Goal: Task Accomplishment & Management: Manage account settings

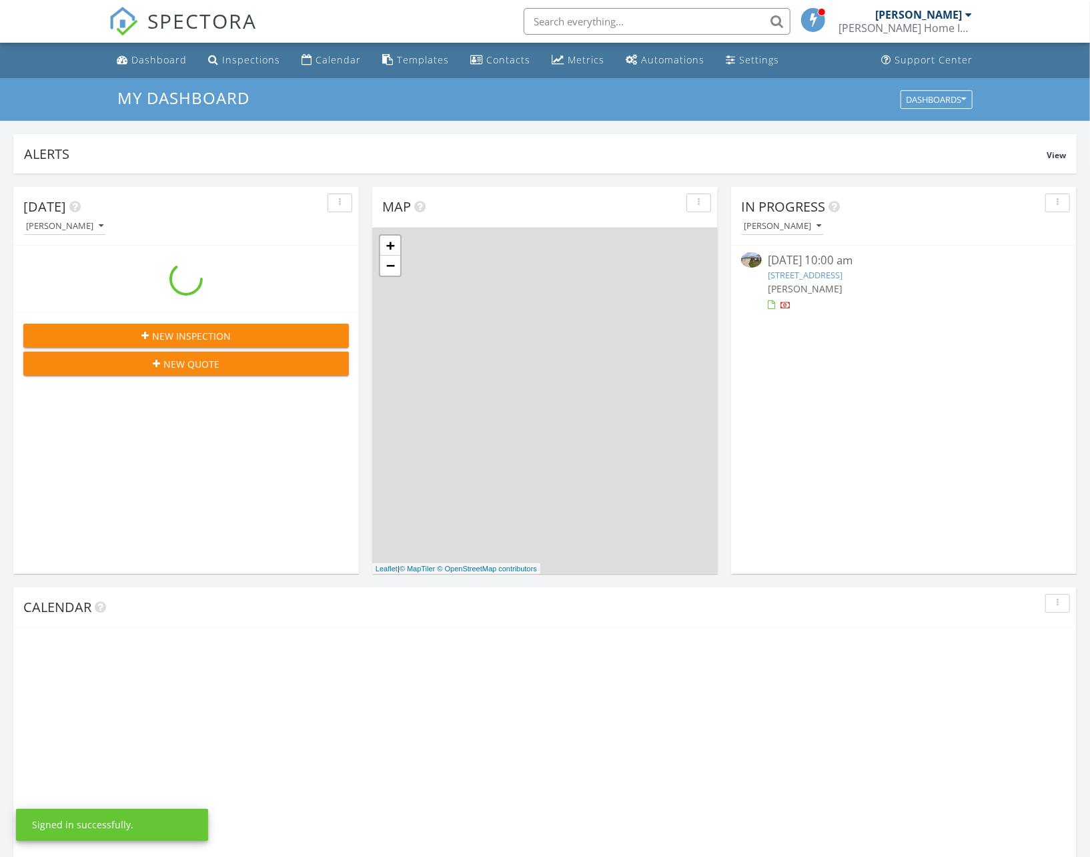
scroll to position [1235, 1111]
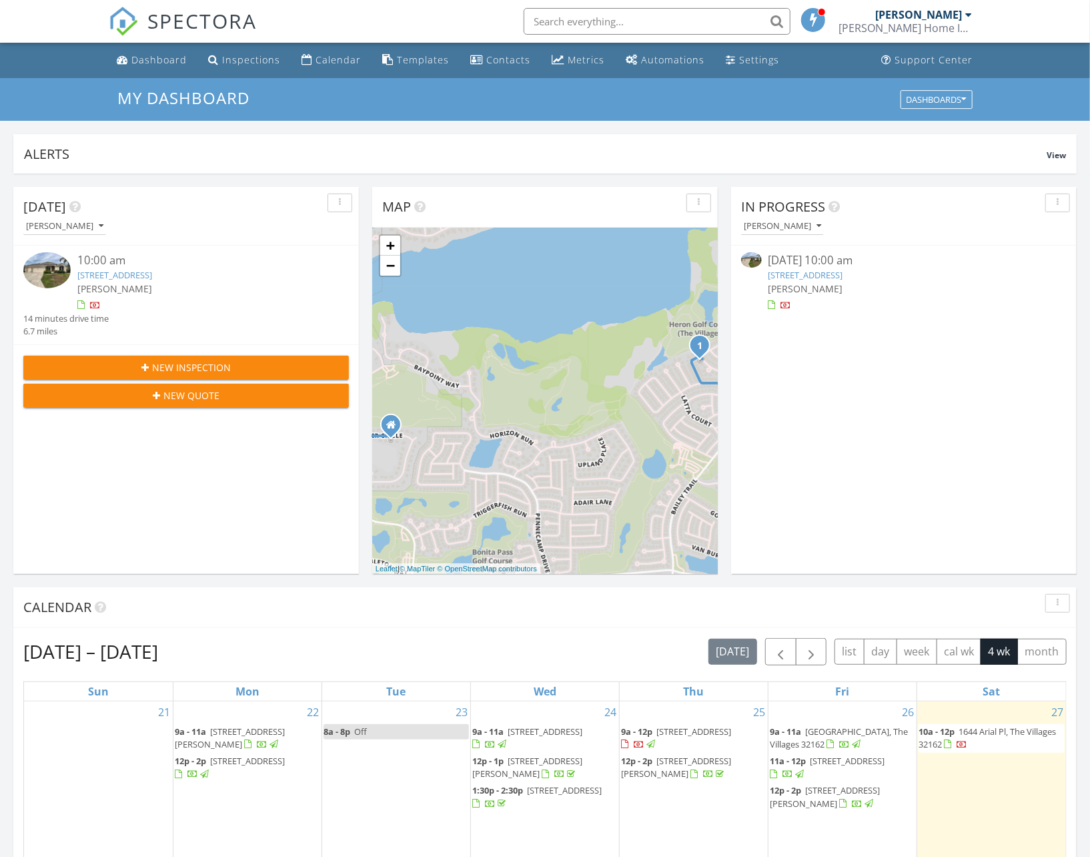
click at [152, 277] on link "1644 Arial Pl, The Villages, FL 32162" at bounding box center [114, 275] width 75 height 12
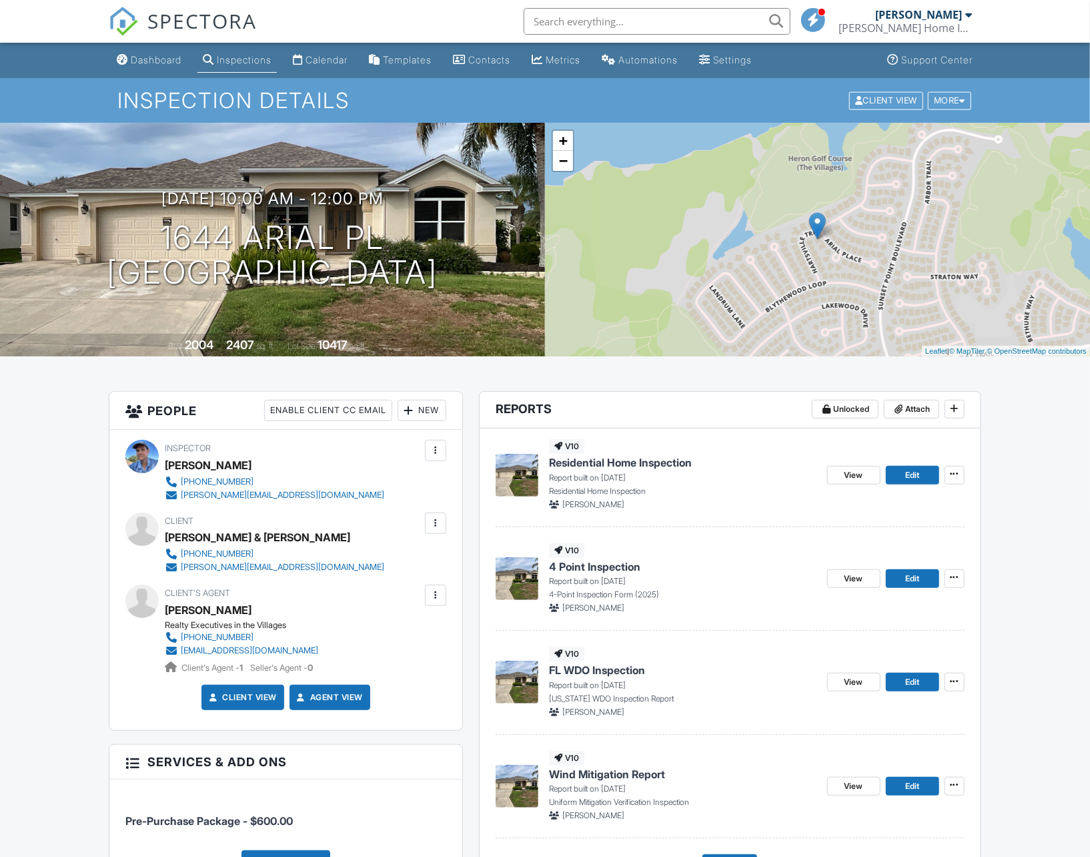
click at [250, 59] on div "Inspections" at bounding box center [244, 59] width 55 height 11
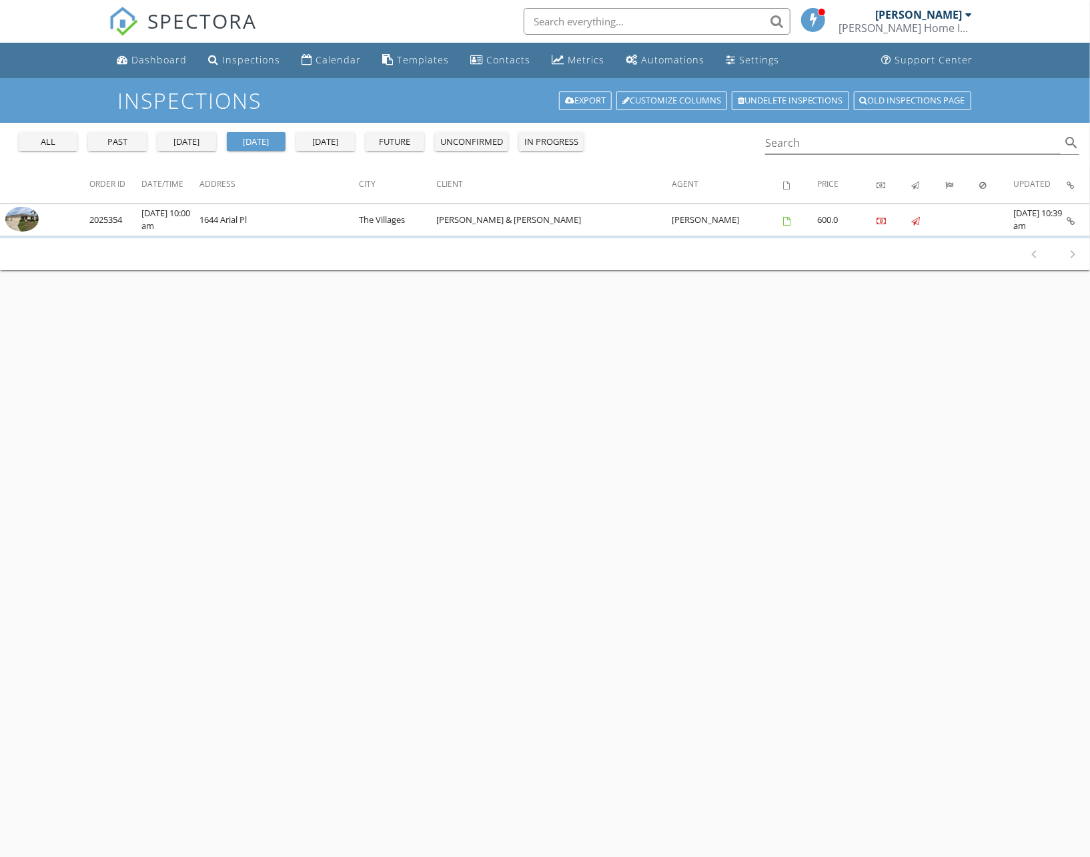
click at [62, 138] on div "all" at bounding box center [48, 141] width 48 height 13
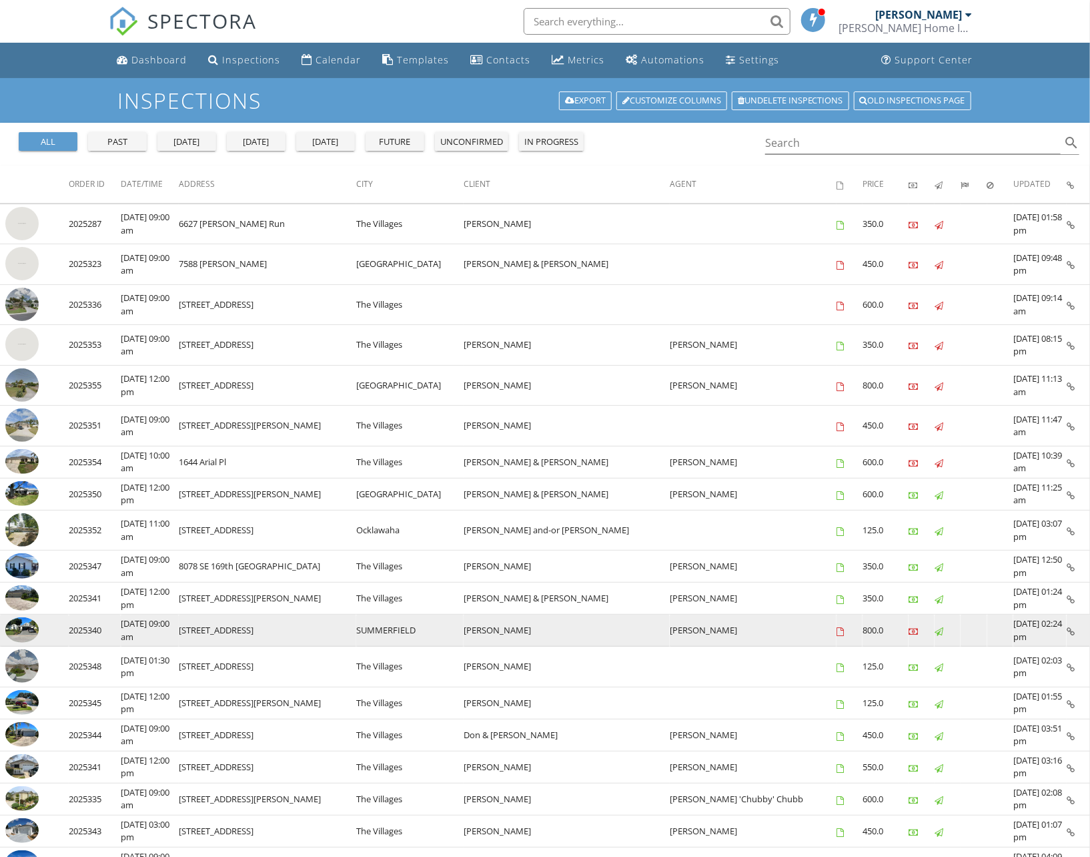
click at [19, 619] on img at bounding box center [21, 629] width 33 height 25
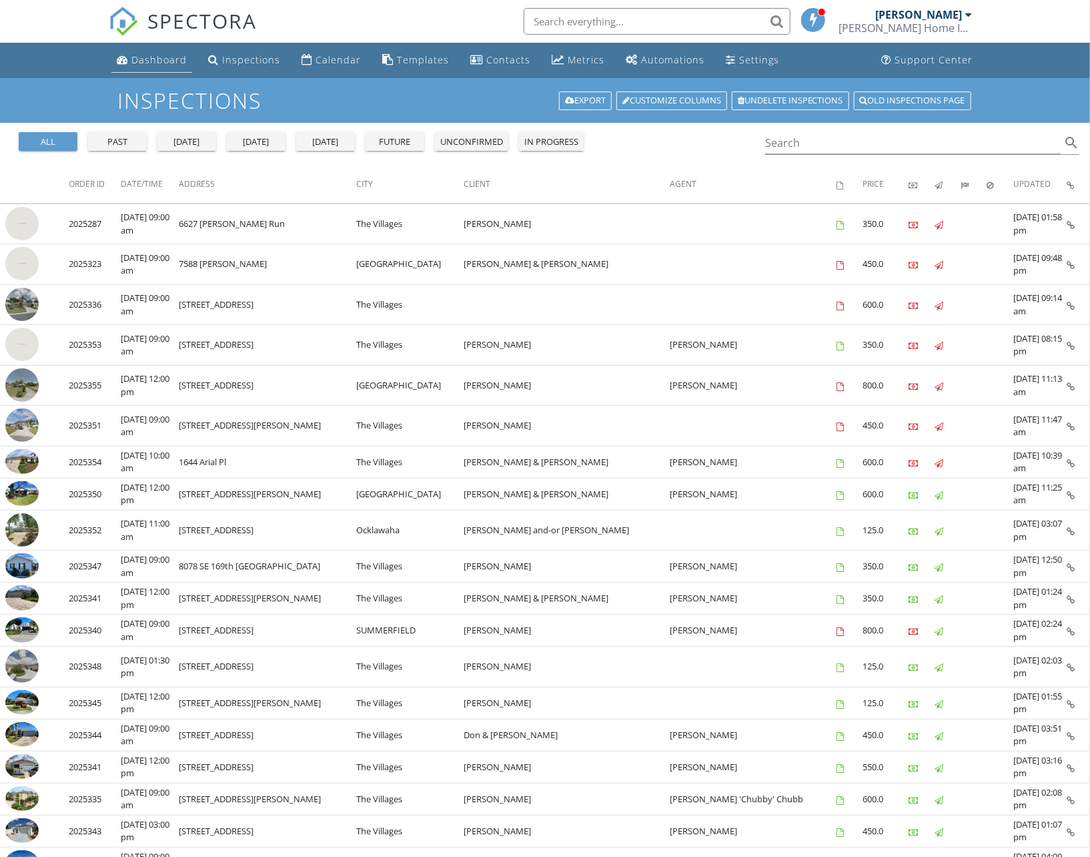
click at [177, 61] on div "Dashboard" at bounding box center [158, 59] width 55 height 13
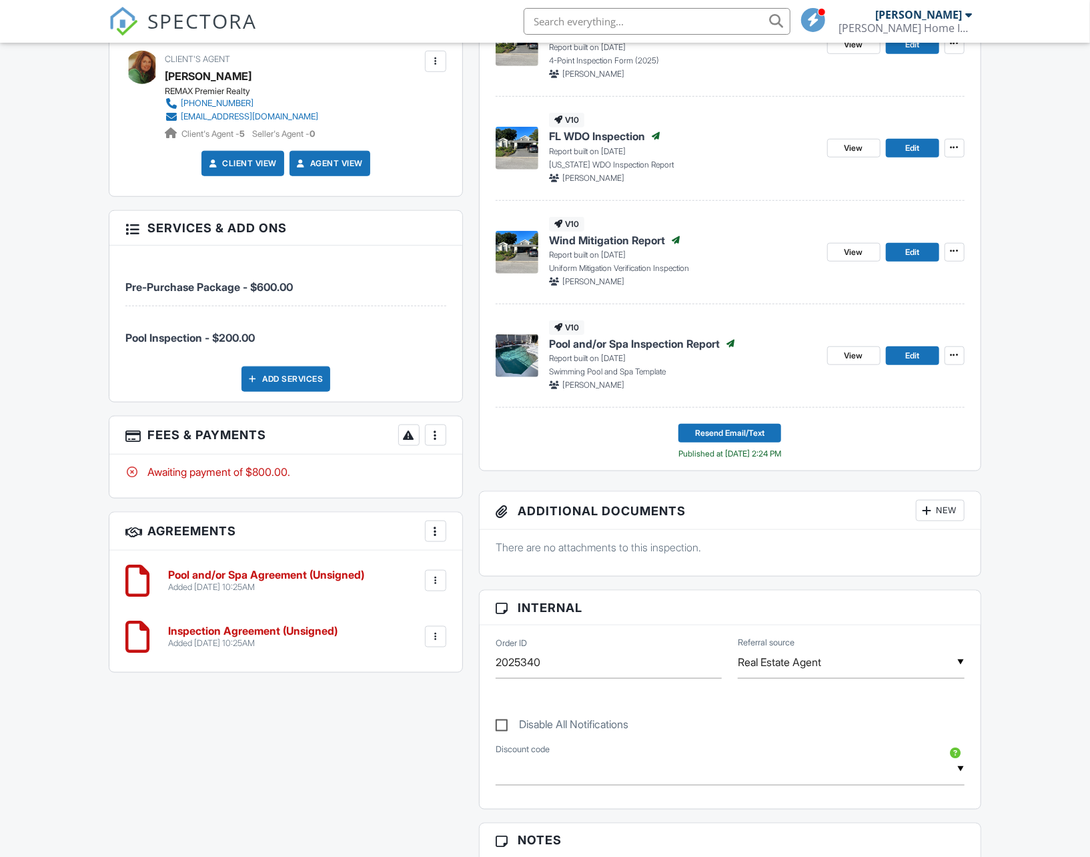
scroll to position [801, 0]
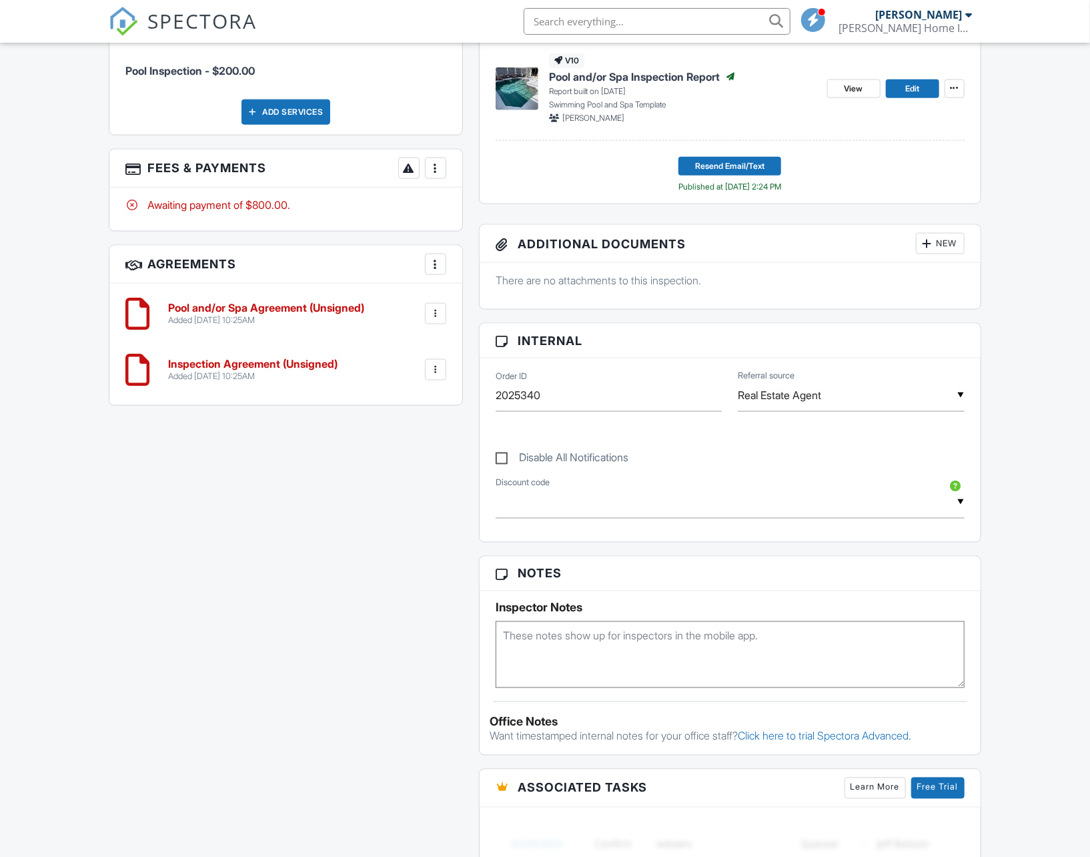
click at [437, 262] on div at bounding box center [435, 264] width 13 height 13
drag, startPoint x: 85, startPoint y: 276, endPoint x: 105, endPoint y: 21, distance: 256.3
click at [85, 276] on div "Dashboard Inspections Calendar Templates Contacts Metrics Automations Settings …" at bounding box center [545, 414] width 1090 height 2345
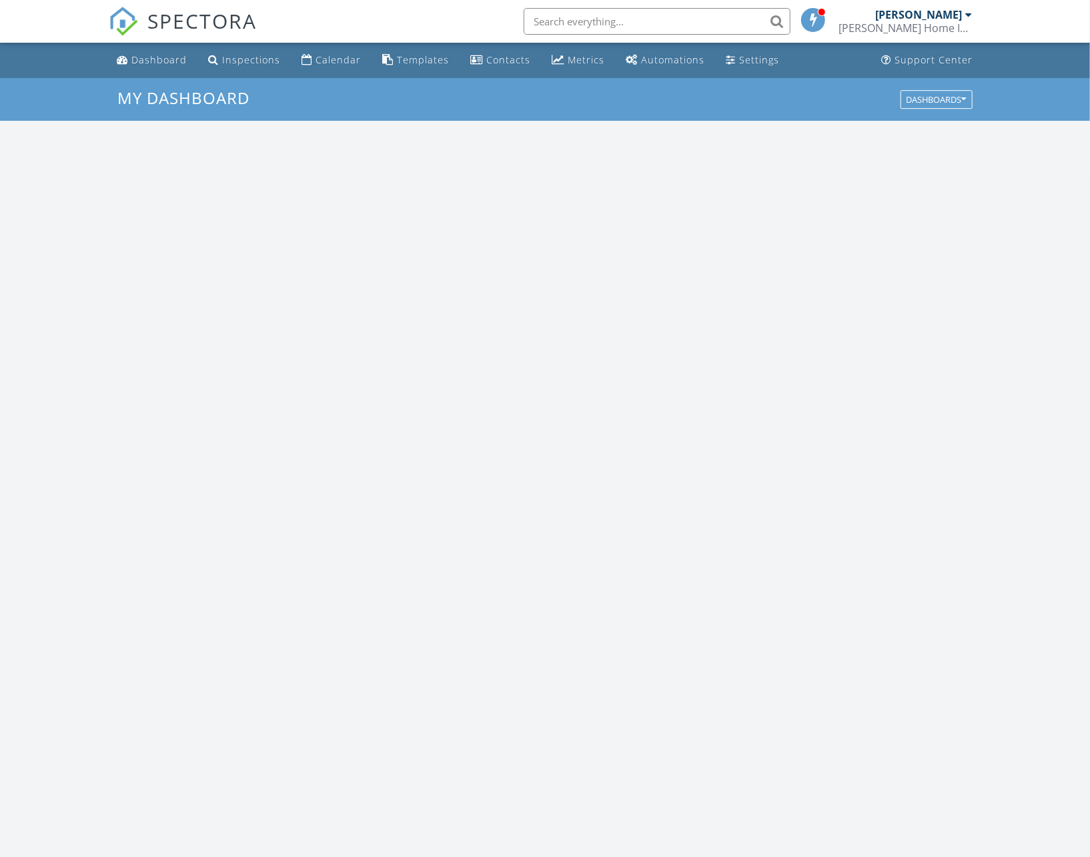
scroll to position [1235, 1111]
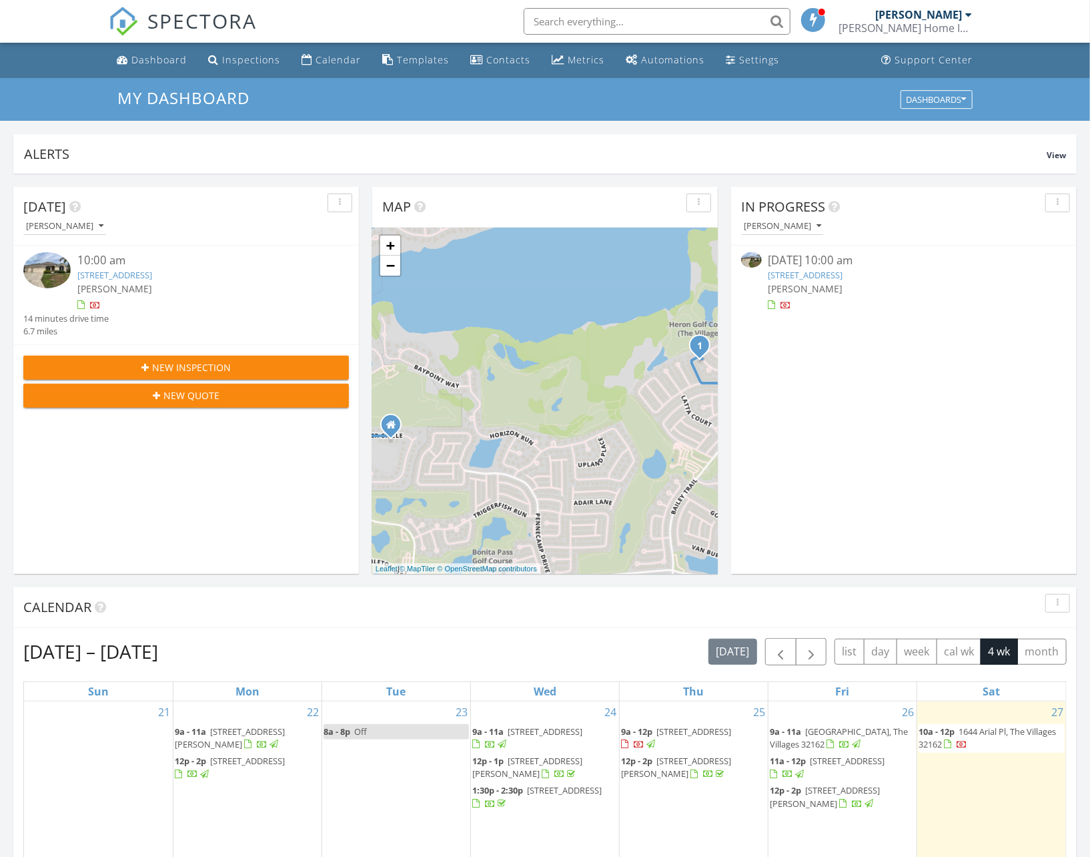
click at [152, 278] on link "1644 Arial Pl, The Villages, FL 32162" at bounding box center [114, 275] width 75 height 12
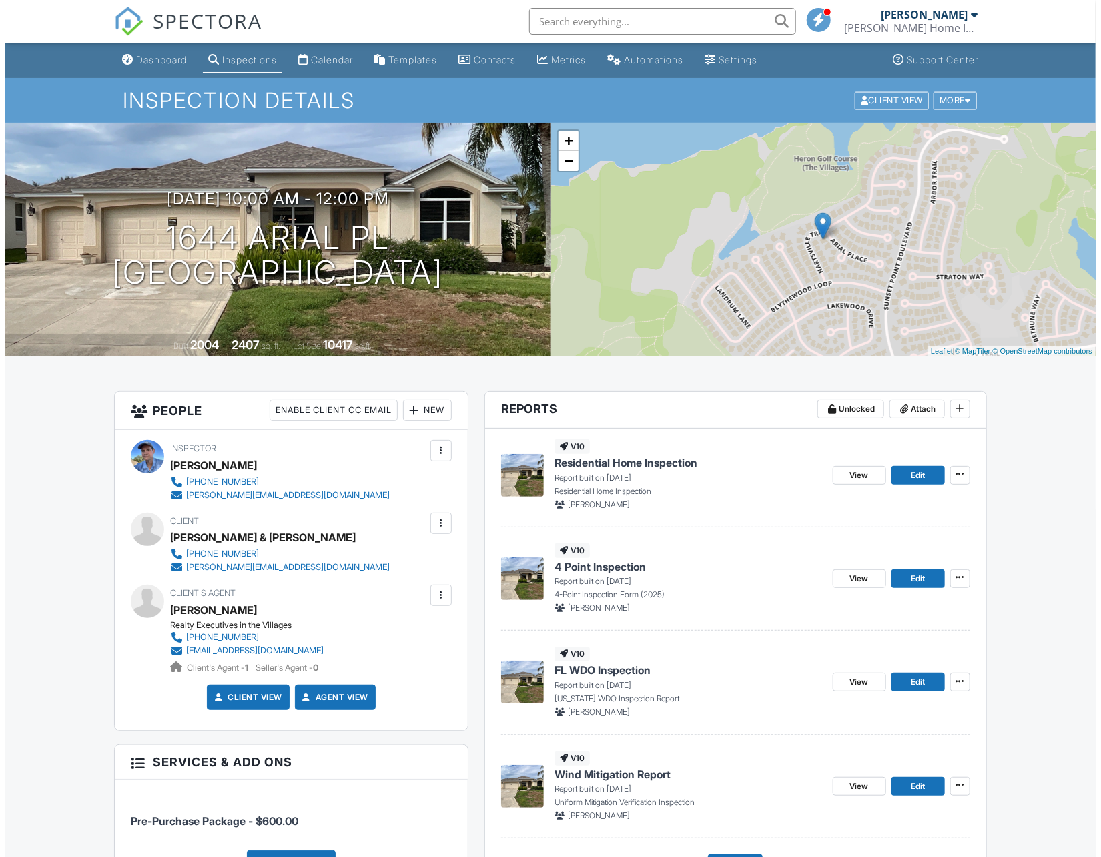
scroll to position [267, 0]
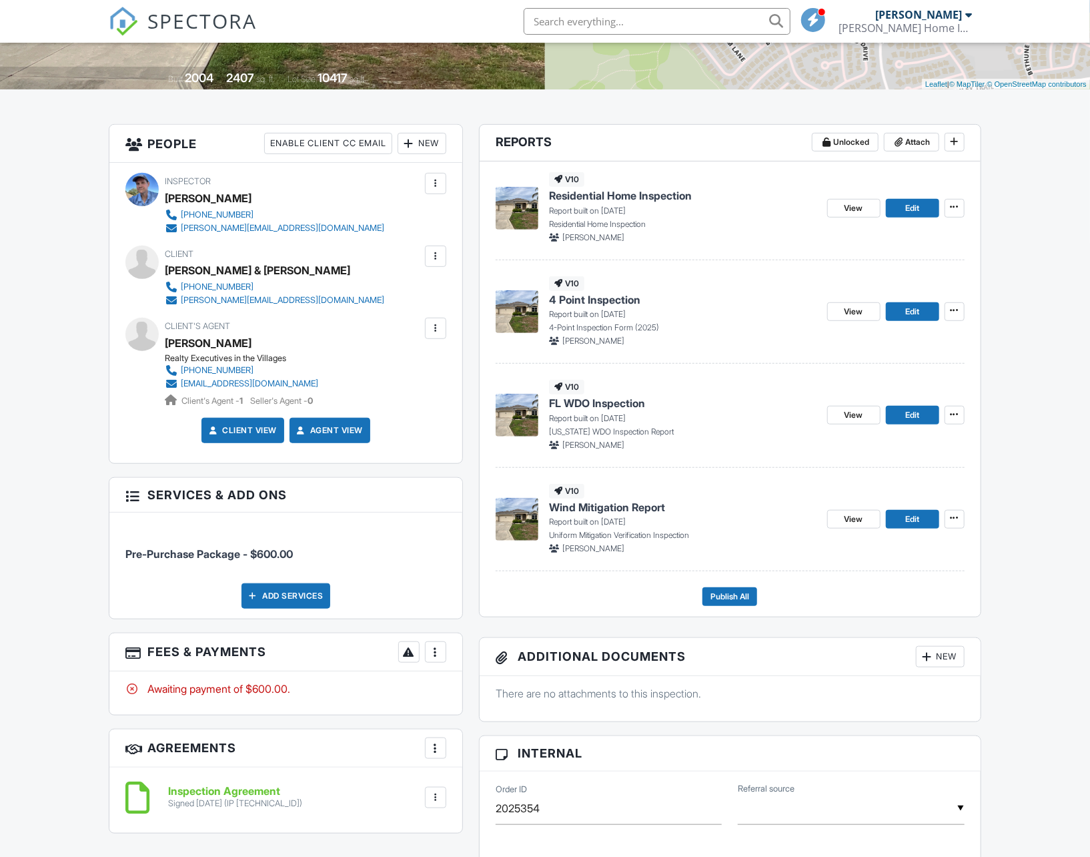
click at [440, 328] on div at bounding box center [435, 328] width 13 height 13
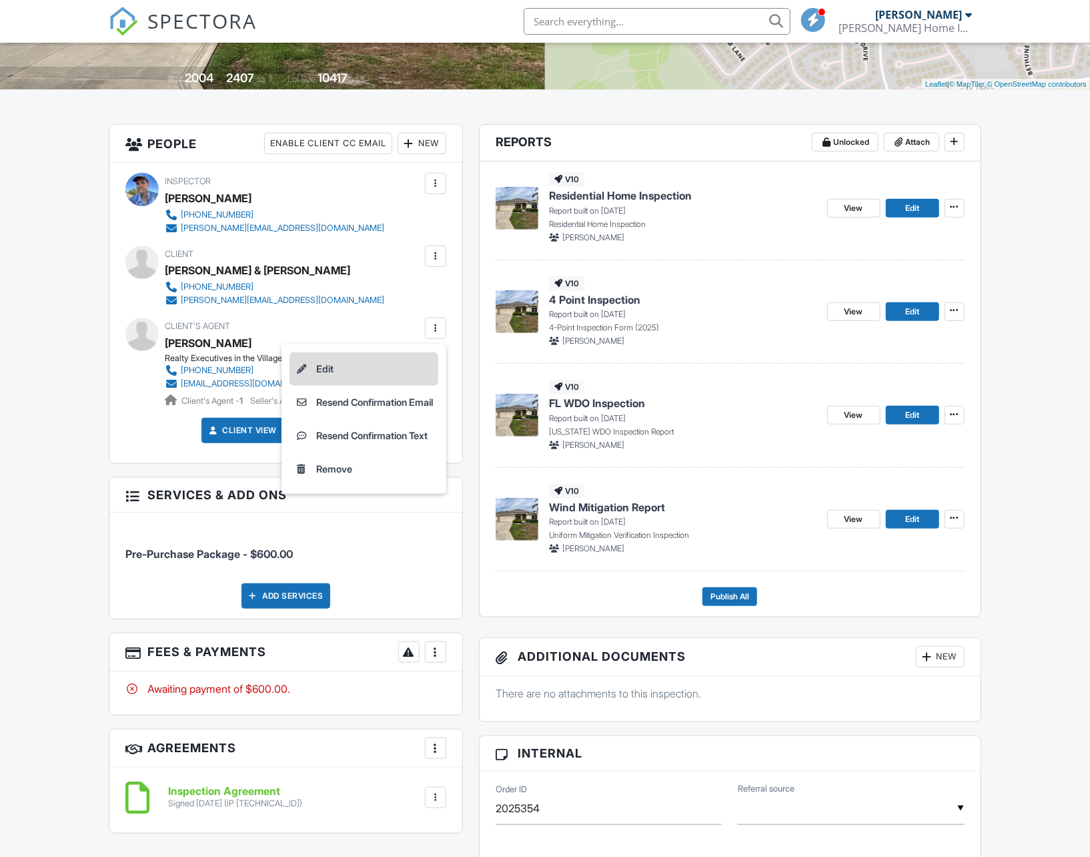
click at [317, 371] on li "Edit" at bounding box center [364, 368] width 149 height 33
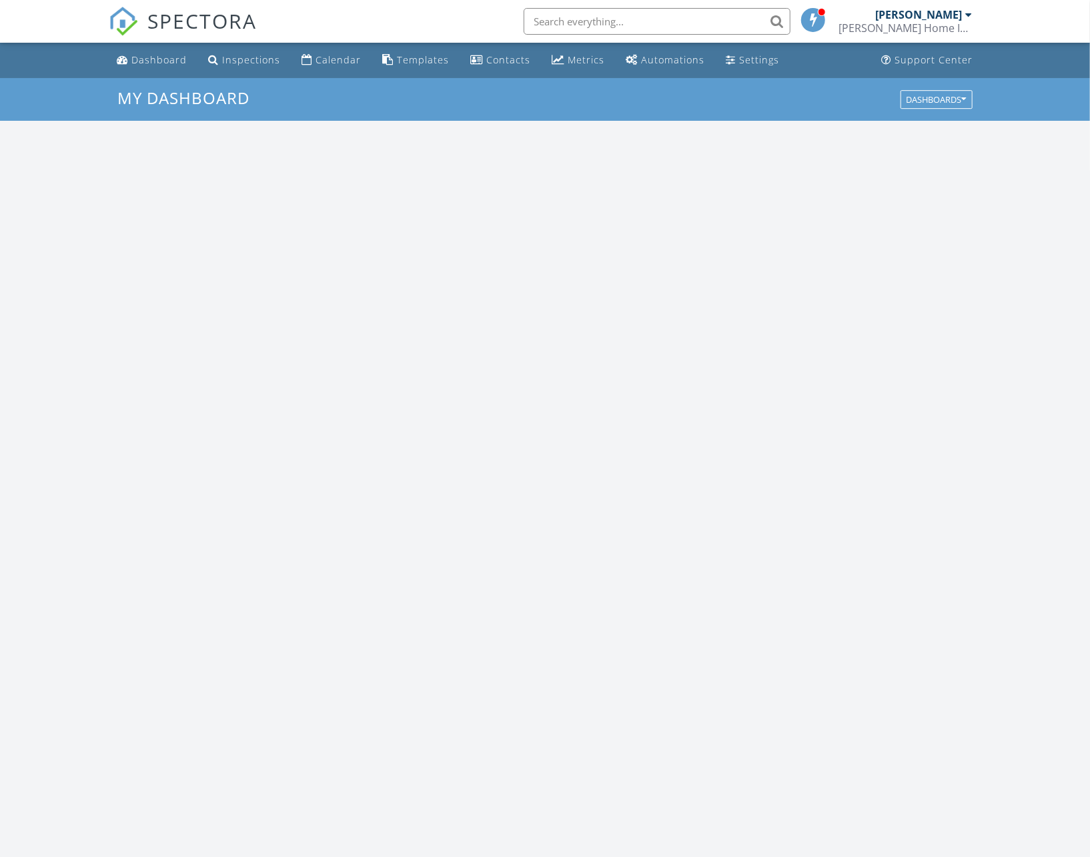
scroll to position [1235, 1111]
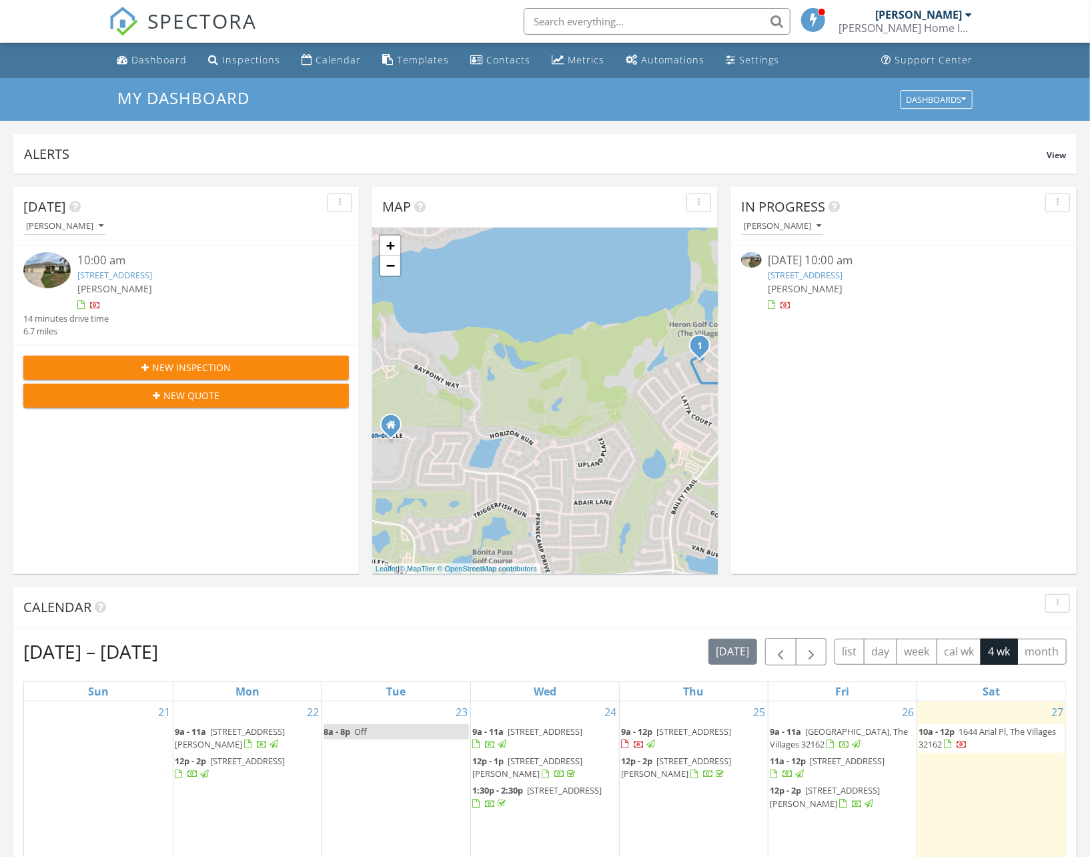
click at [152, 272] on link "[STREET_ADDRESS]" at bounding box center [114, 275] width 75 height 12
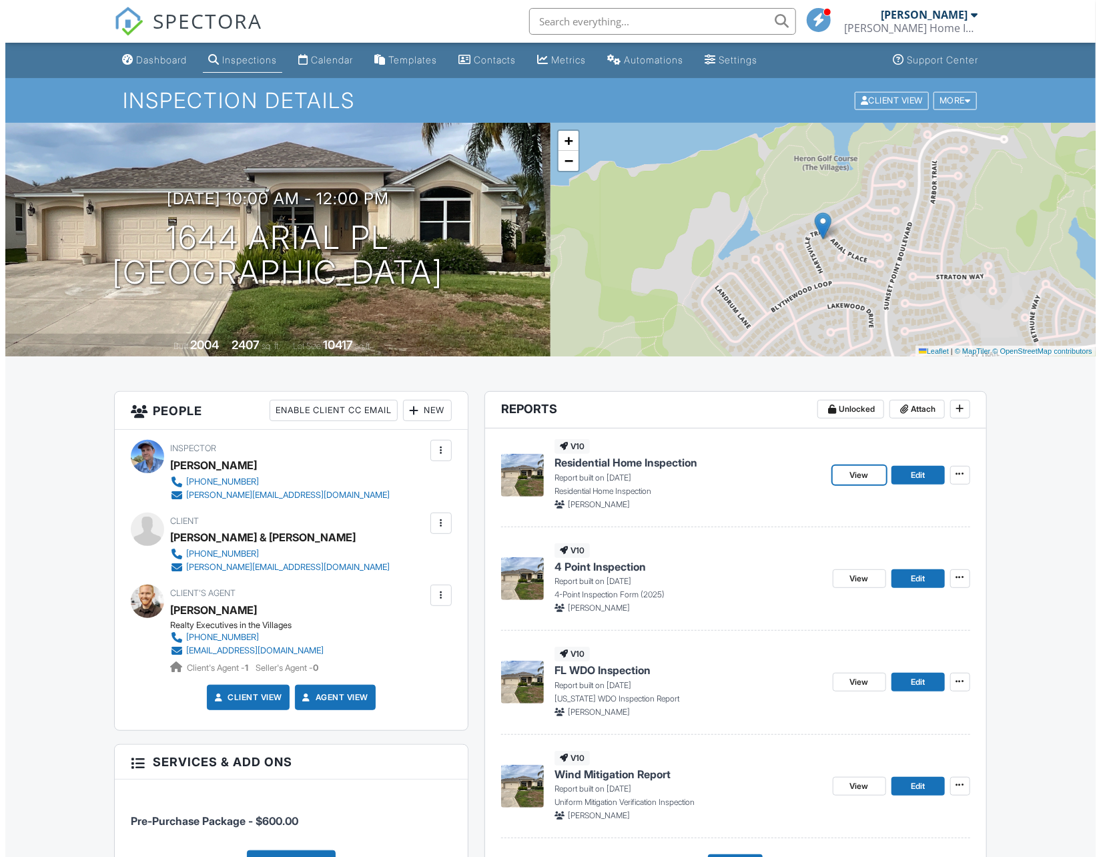
scroll to position [267, 0]
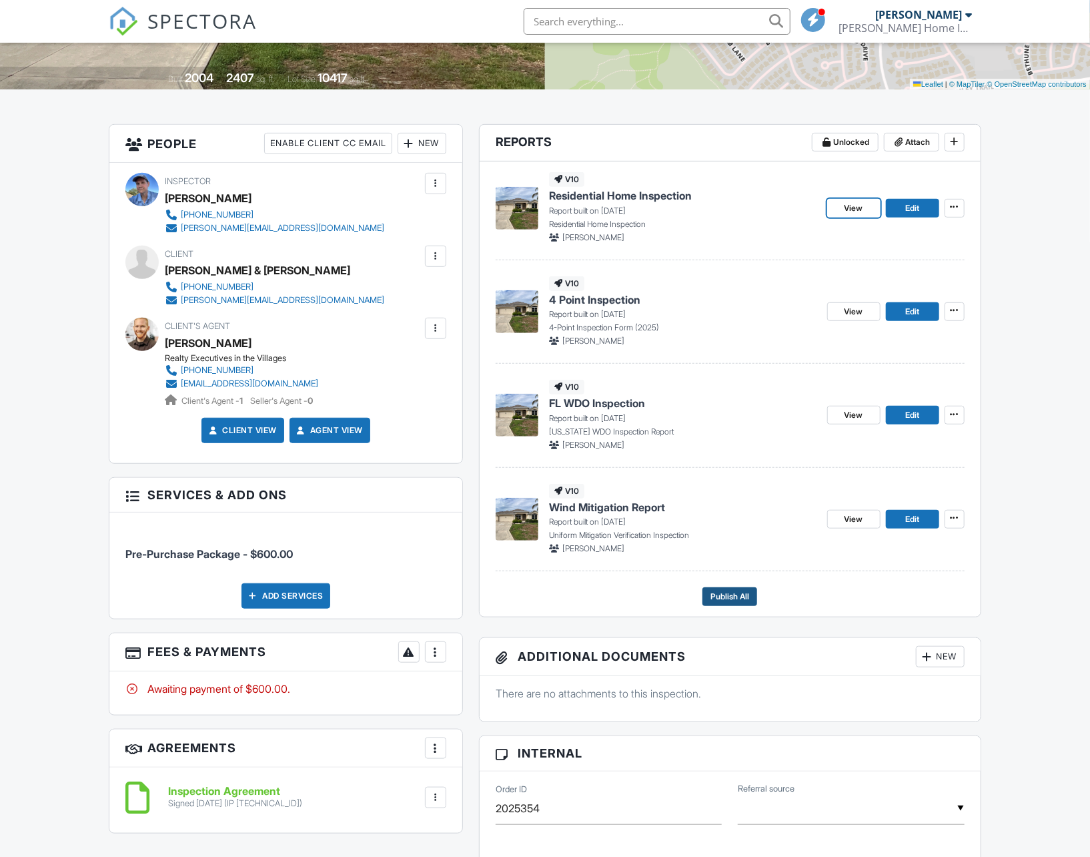
click at [727, 594] on span "Publish All" at bounding box center [730, 596] width 39 height 13
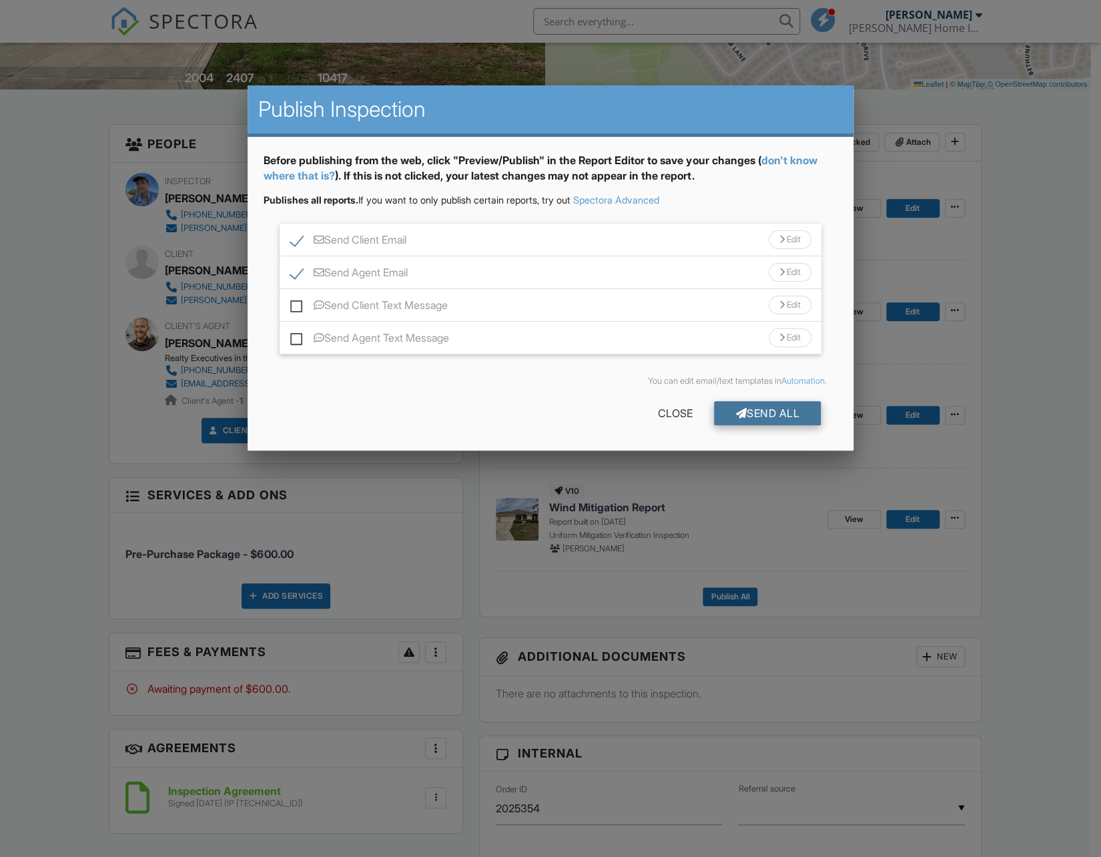
click at [732, 418] on div "Send All" at bounding box center [767, 413] width 107 height 24
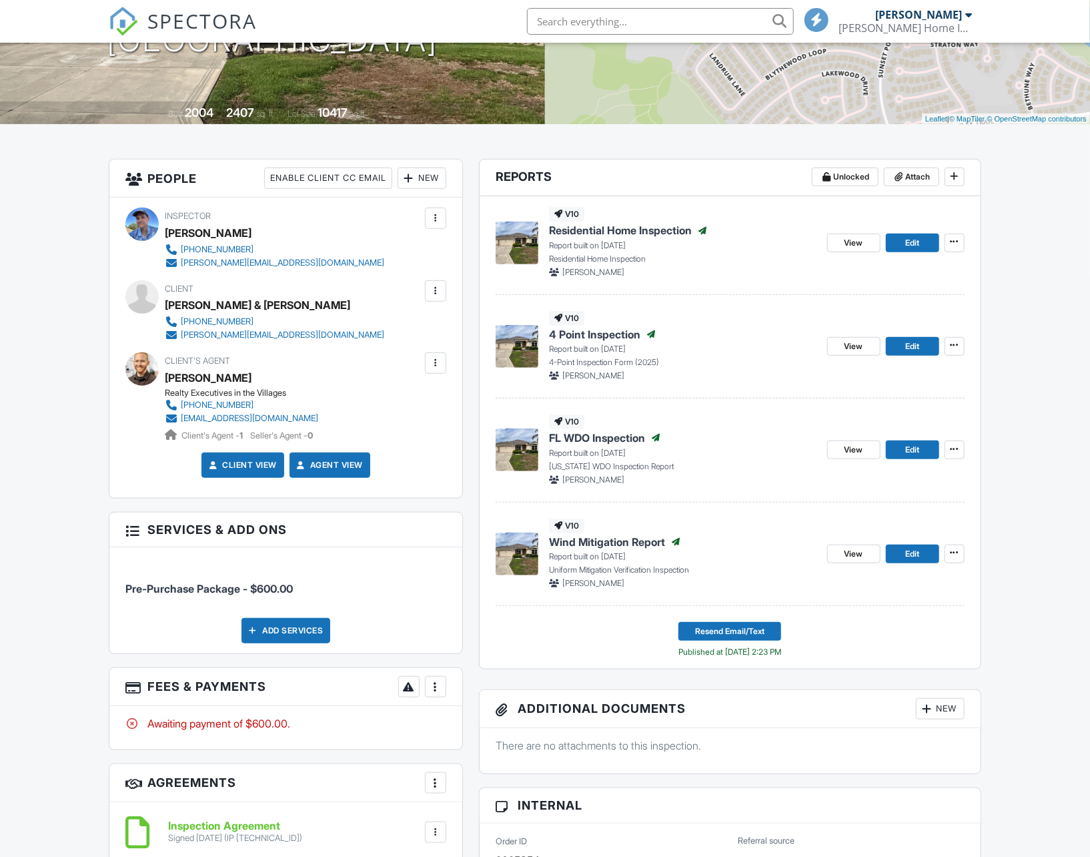
scroll to position [267, 0]
